Goal: Find specific page/section: Find specific page/section

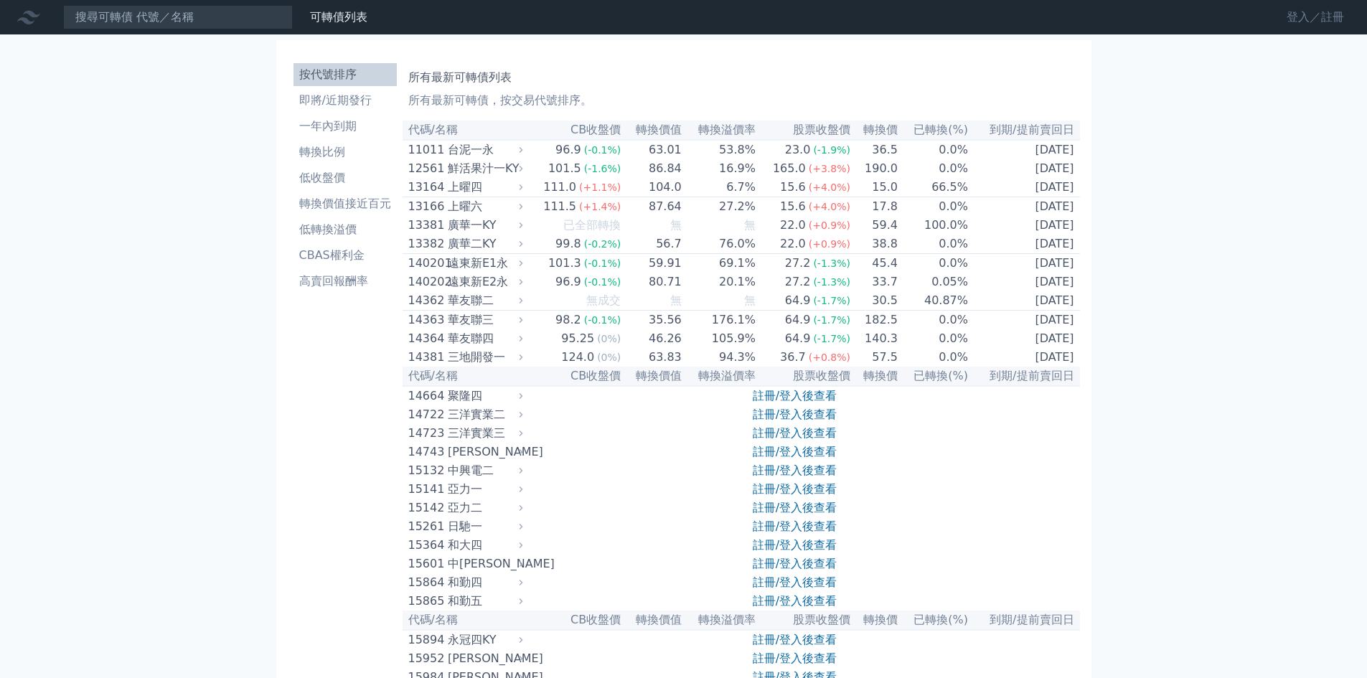
click at [1290, 11] on link "登入／註冊" at bounding box center [1315, 17] width 80 height 23
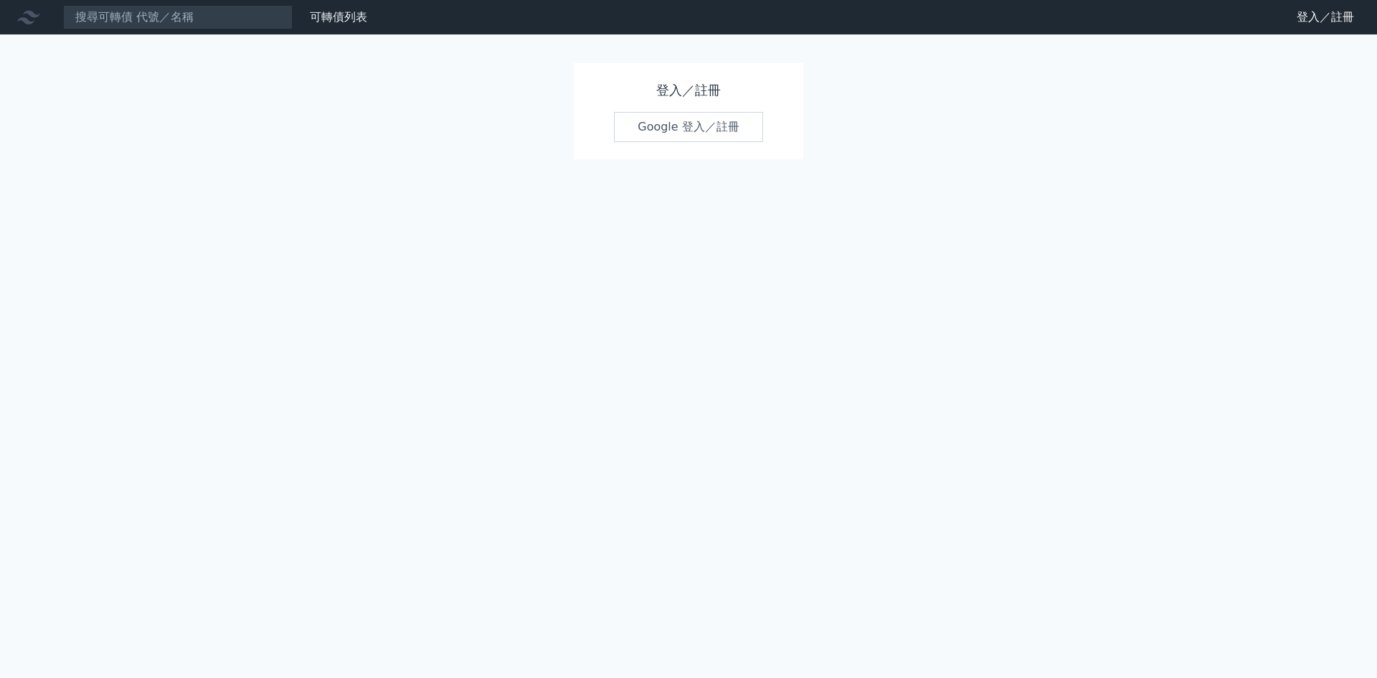
click at [689, 130] on link "Google 登入／註冊" at bounding box center [688, 127] width 149 height 30
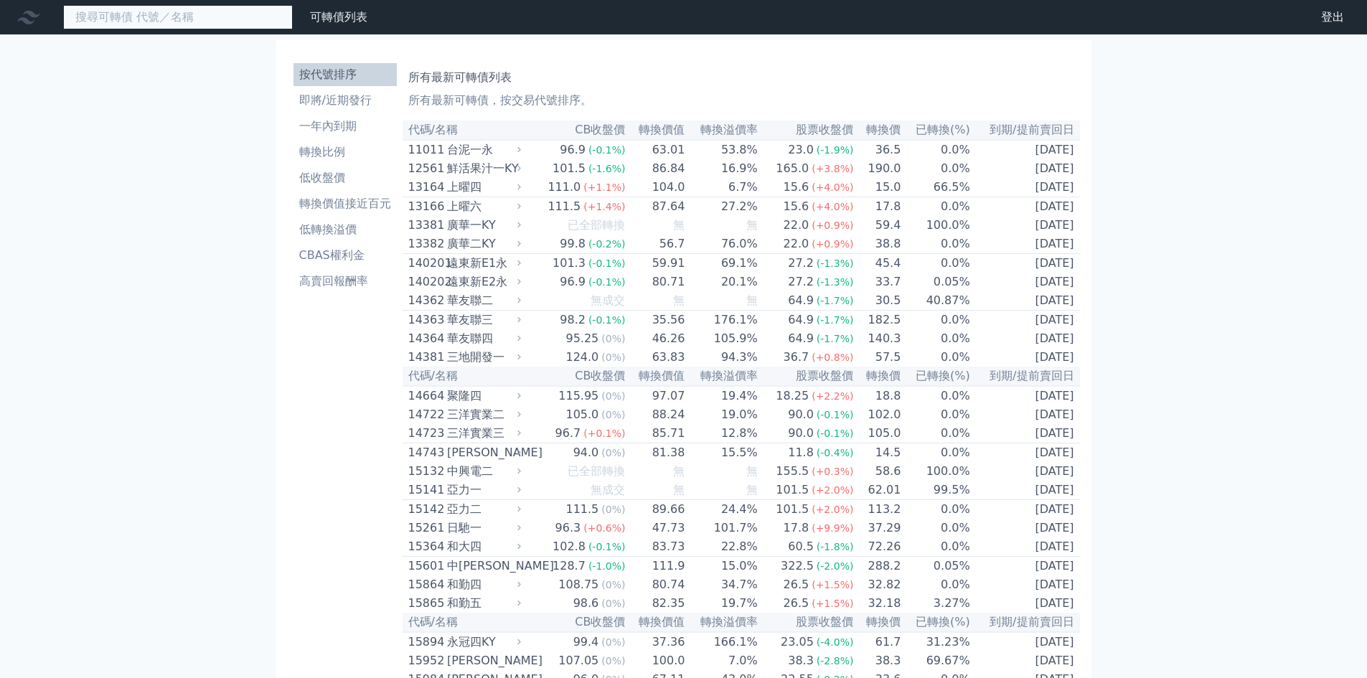
click at [212, 14] on input at bounding box center [178, 17] width 230 height 24
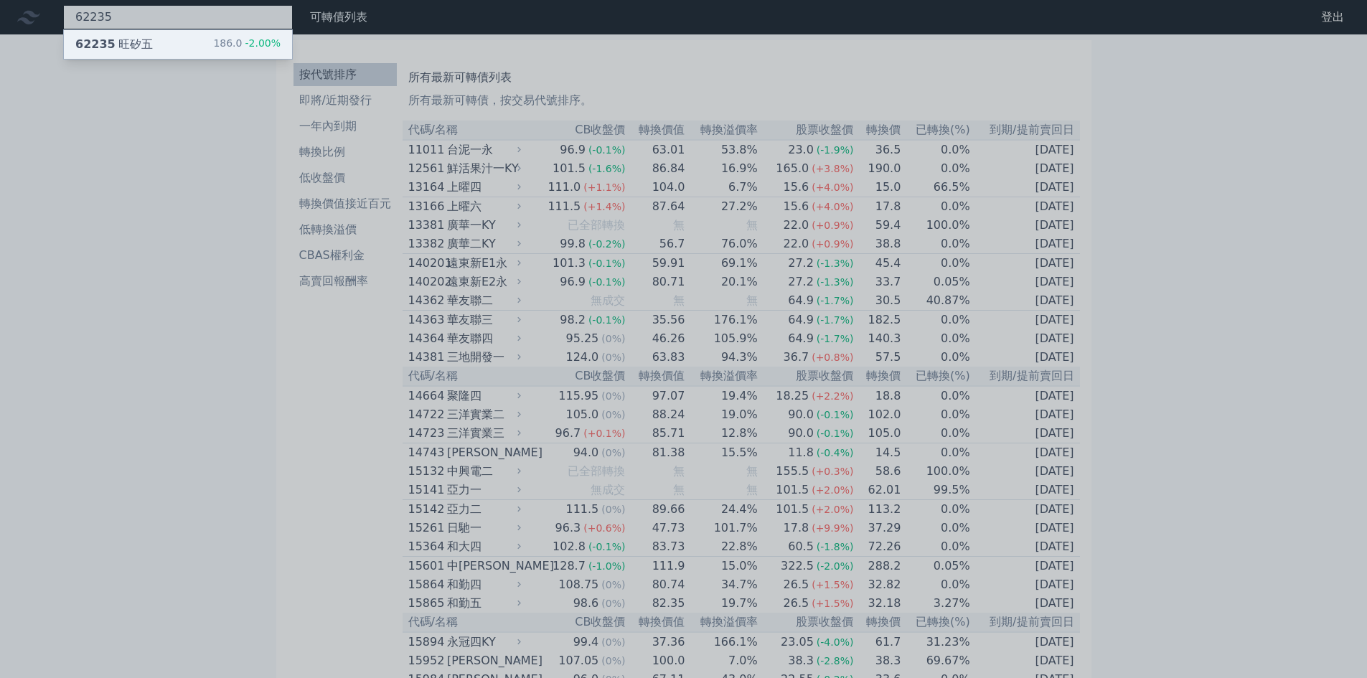
type input "62235"
click at [145, 42] on div "62235 旺矽五" at bounding box center [113, 44] width 77 height 17
